Goal: Transaction & Acquisition: Purchase product/service

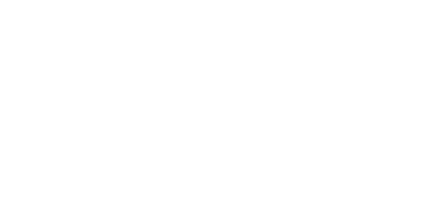
type input "Check Out"
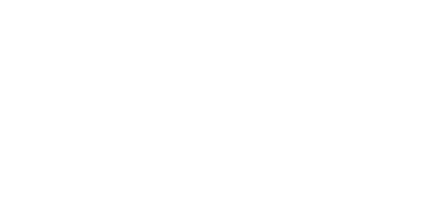
type input "Check Out"
